Goal: Check status: Check status

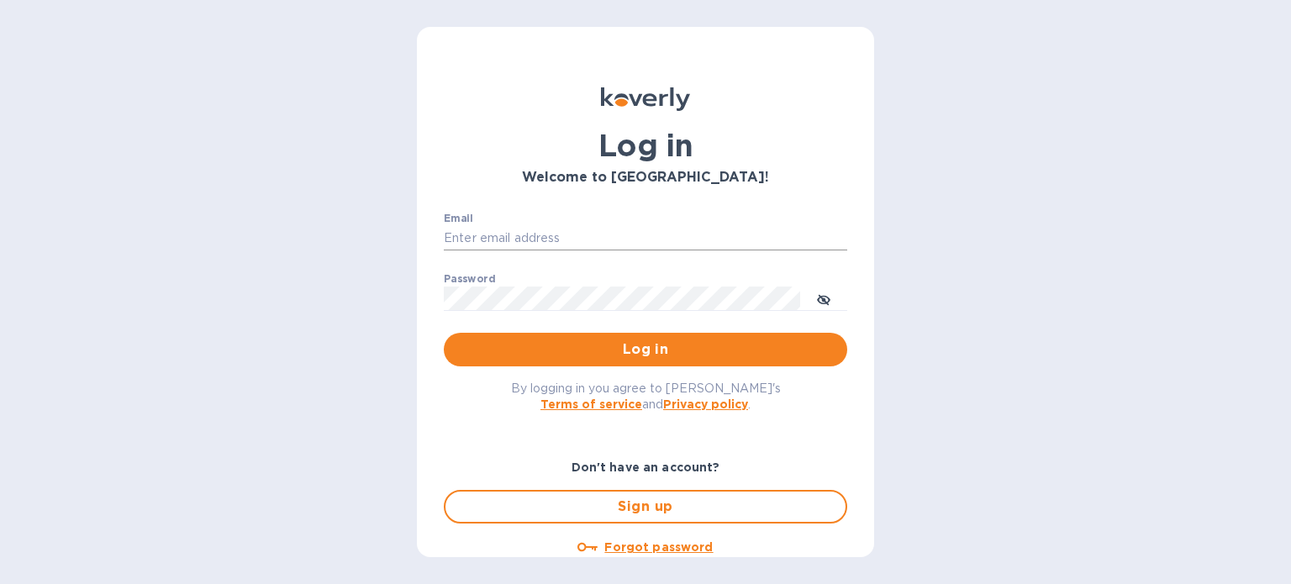
click at [507, 234] on input "Email" at bounding box center [645, 238] width 403 height 25
type input "[PERSON_NAME][EMAIL_ADDRESS][PERSON_NAME][DOMAIN_NAME]"
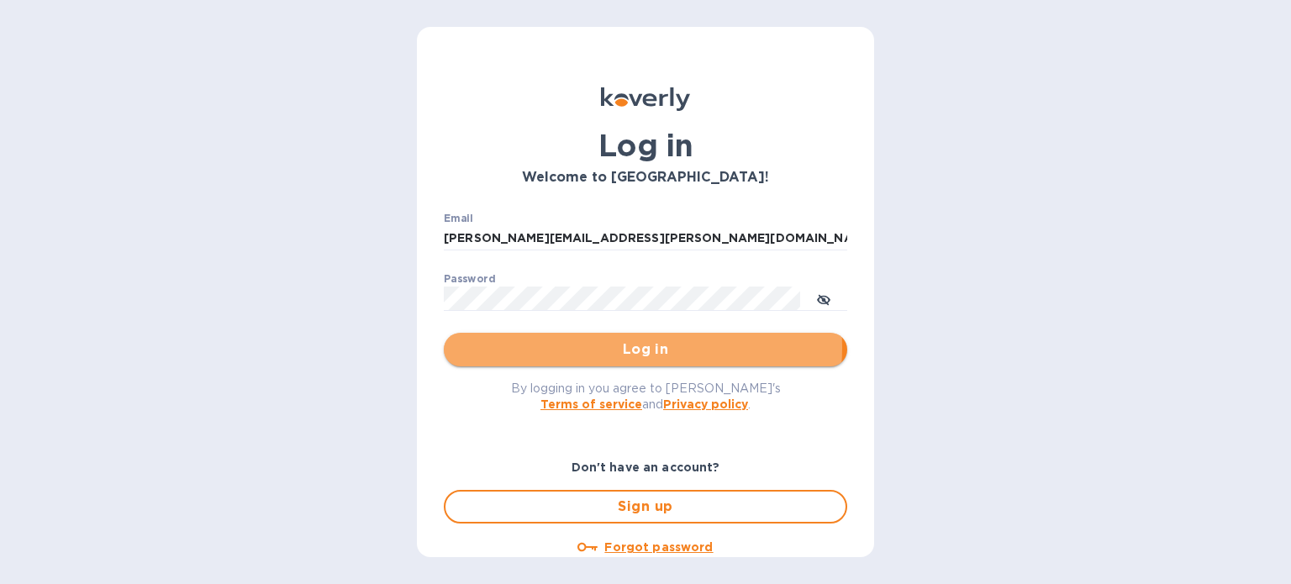
click at [642, 347] on span "Log in" at bounding box center [645, 350] width 376 height 20
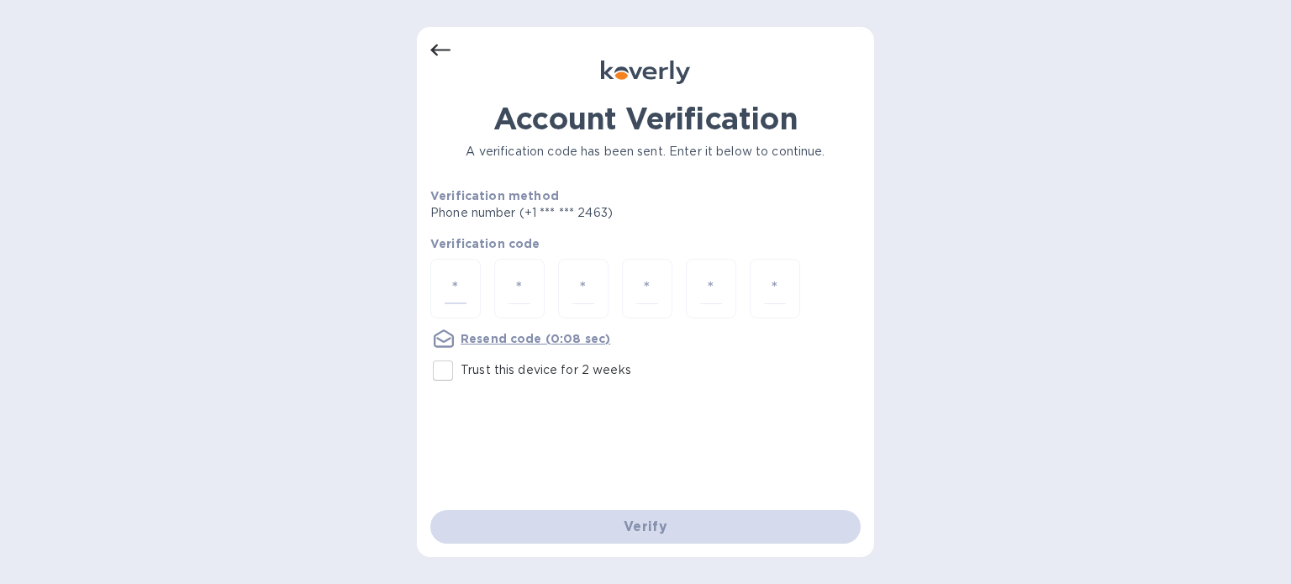
drag, startPoint x: 448, startPoint y: 292, endPoint x: 445, endPoint y: 335, distance: 43.0
click at [450, 290] on input "number" at bounding box center [456, 288] width 22 height 31
type input "3"
type input "5"
type input "4"
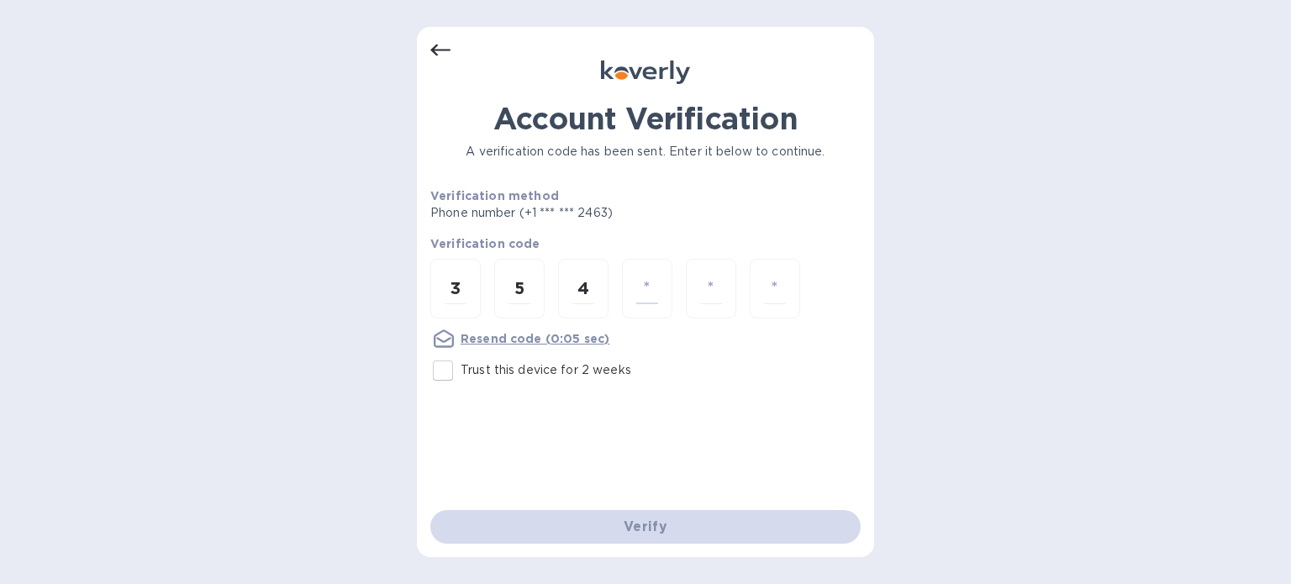
type input "8"
type input "3"
type input "2"
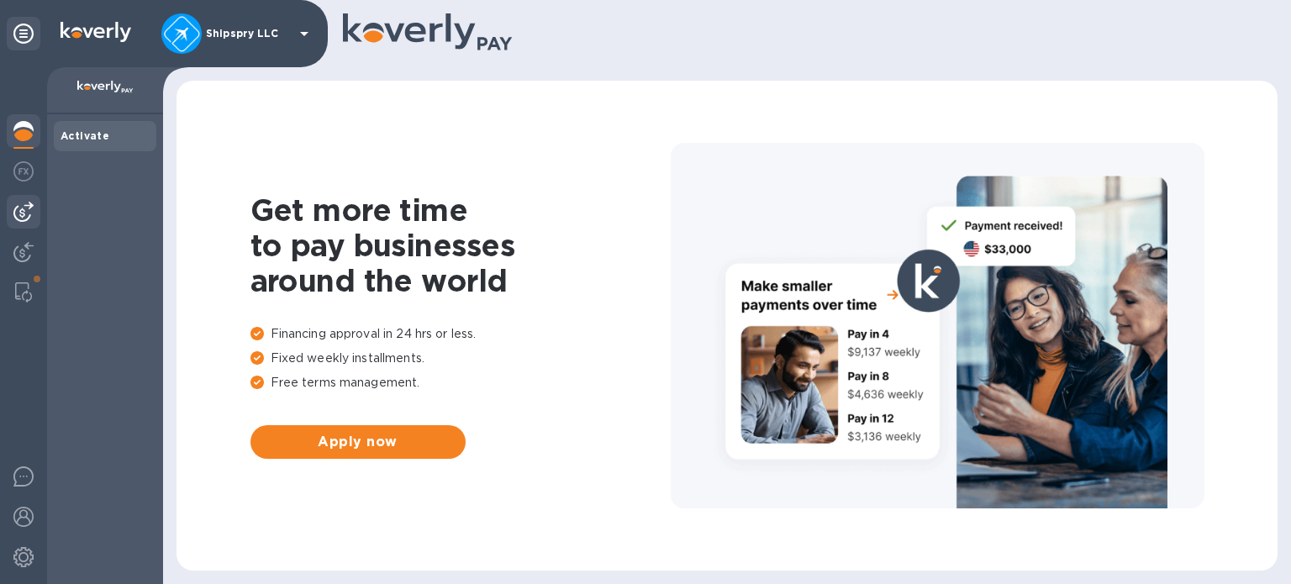
click at [24, 203] on img at bounding box center [23, 212] width 20 height 20
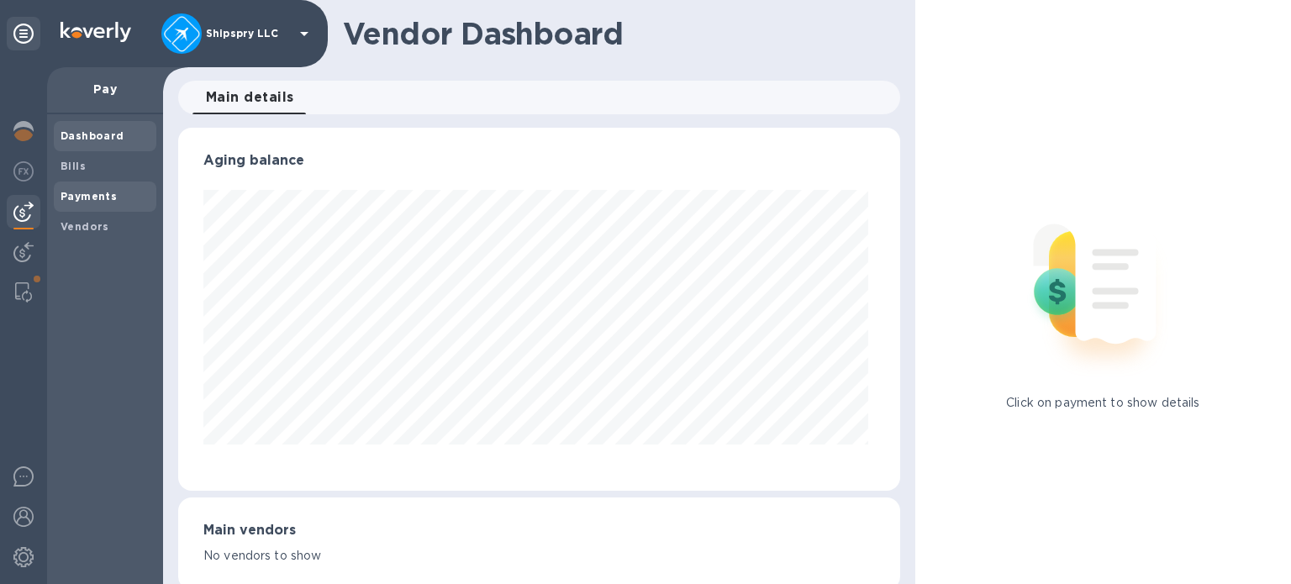
scroll to position [363, 715]
click at [87, 194] on b "Payments" at bounding box center [89, 196] width 56 height 13
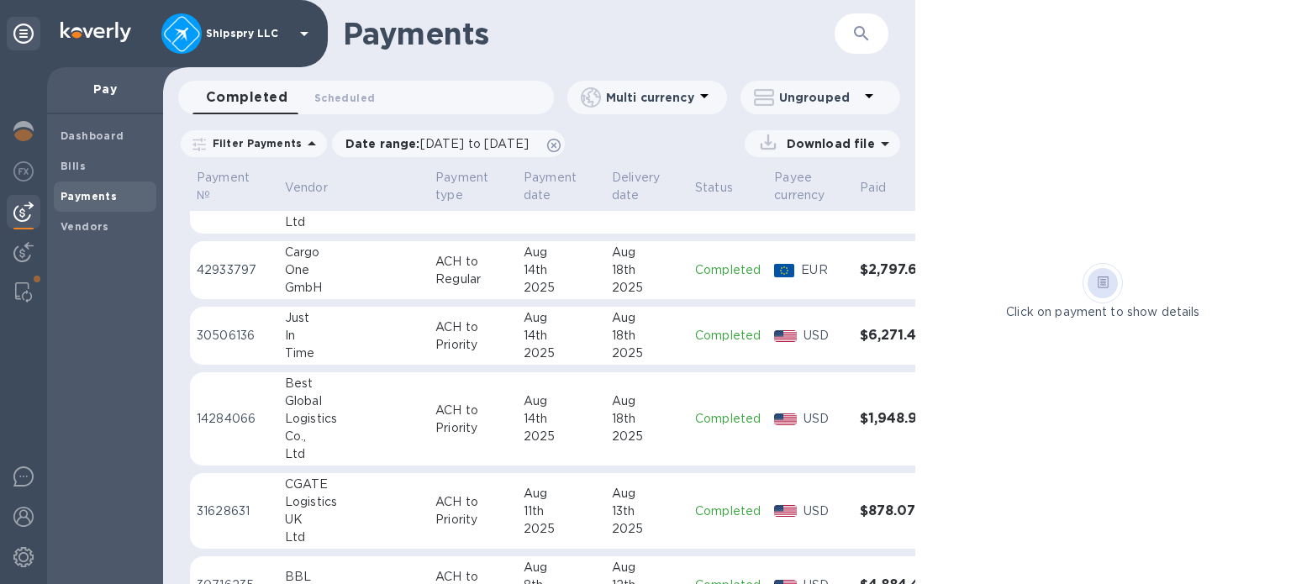
scroll to position [588, 0]
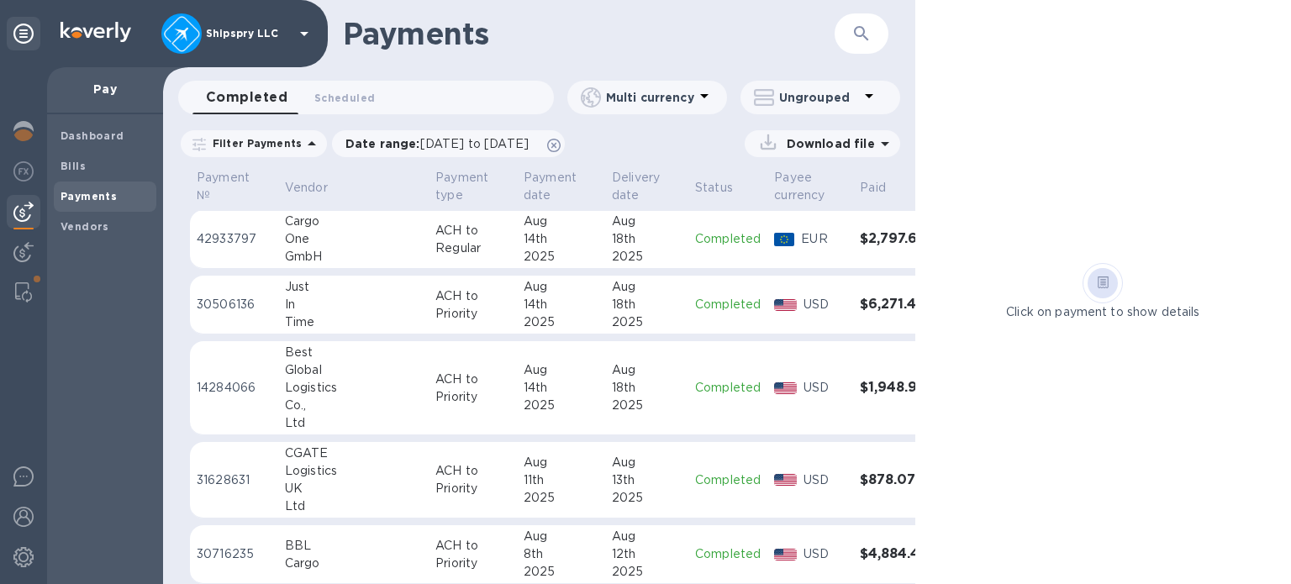
click at [535, 356] on td "Aug 14th 2025" at bounding box center [561, 388] width 88 height 94
